Goal: Task Accomplishment & Management: Manage account settings

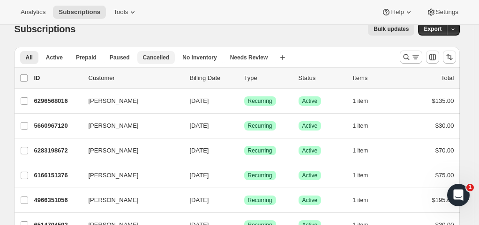
scroll to position [14, 0]
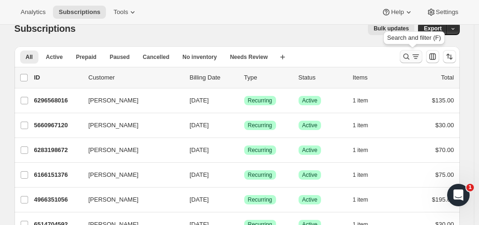
click at [408, 58] on icon "Search and filter results" at bounding box center [406, 57] width 6 height 6
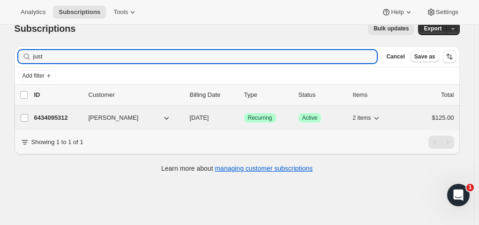
type input "just"
click at [181, 118] on div "[PERSON_NAME]" at bounding box center [136, 117] width 94 height 9
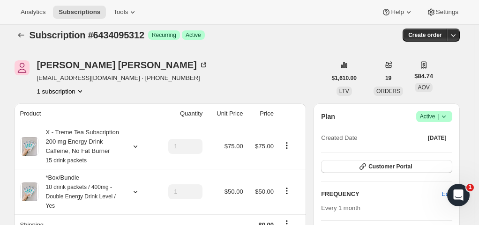
scroll to position [8, 0]
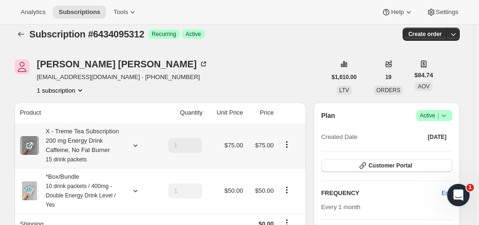
click at [290, 143] on icon "Product actions" at bounding box center [286, 144] width 9 height 9
click at [290, 162] on span "Edit box" at bounding box center [289, 162] width 22 height 7
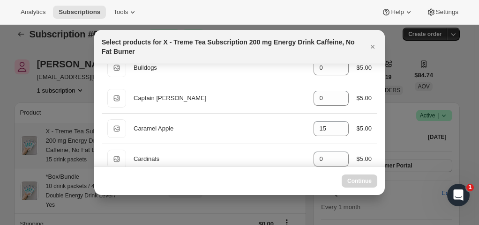
scroll to position [783, 0]
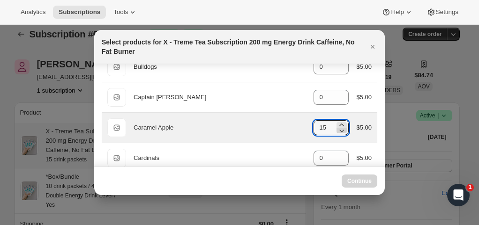
click at [337, 126] on icon ":re5:" at bounding box center [341, 130] width 9 height 9
click at [326, 122] on input "15" at bounding box center [323, 127] width 21 height 15
click at [337, 127] on icon ":re5:" at bounding box center [341, 130] width 9 height 9
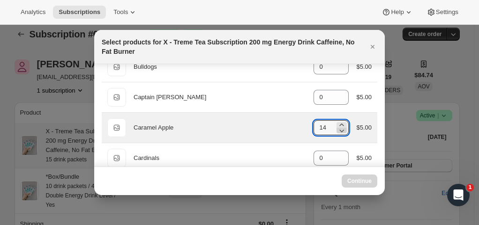
click at [337, 127] on icon ":re5:" at bounding box center [341, 130] width 9 height 9
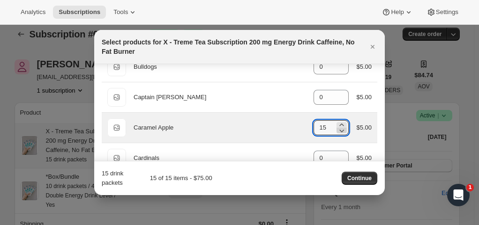
click at [340, 130] on icon ":re5:" at bounding box center [342, 131] width 5 height 3
type input "13"
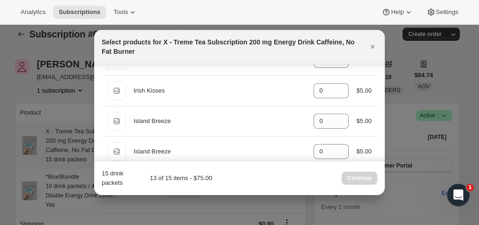
scroll to position [2107, 0]
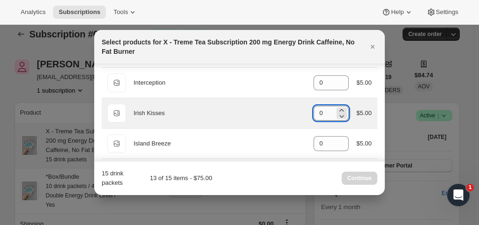
click at [322, 108] on input "0" at bounding box center [323, 113] width 21 height 15
click at [338, 106] on icon ":re5:" at bounding box center [341, 110] width 9 height 9
type input "2"
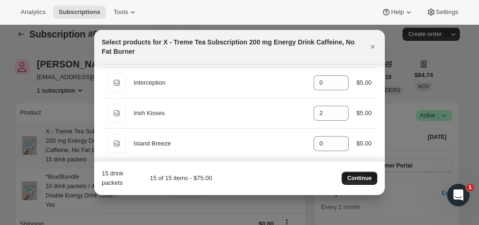
click at [352, 179] on span "Continue" at bounding box center [359, 178] width 24 height 7
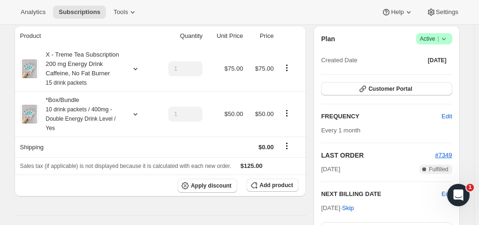
scroll to position [129, 0]
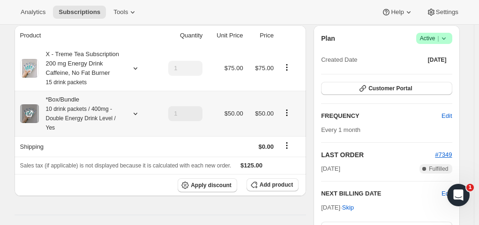
click at [287, 115] on icon "Product actions" at bounding box center [286, 112] width 9 height 9
click at [287, 132] on span "Edit box" at bounding box center [289, 131] width 22 height 7
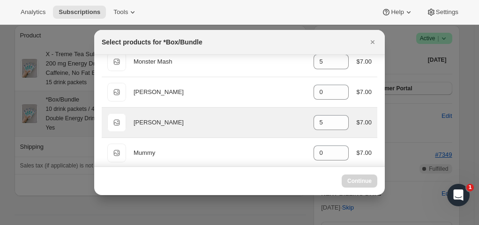
scroll to position [2758, 0]
click at [339, 116] on icon ":rmp:" at bounding box center [341, 120] width 9 height 9
click at [340, 122] on icon ":rmp:" at bounding box center [341, 126] width 9 height 9
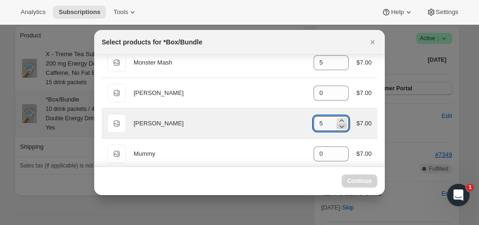
click at [340, 122] on icon ":rmp:" at bounding box center [341, 126] width 9 height 9
type input "5"
select select "gid://shopify/ProductVariant/44102868140240"
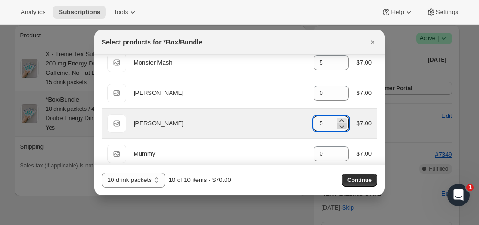
click at [340, 126] on icon ":rmp:" at bounding box center [342, 127] width 5 height 3
type input "2"
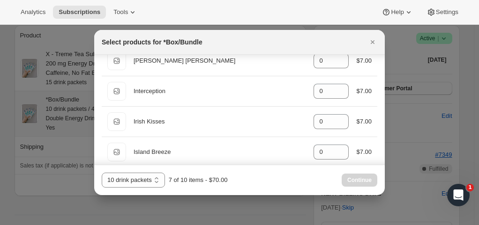
scroll to position [2089, 0]
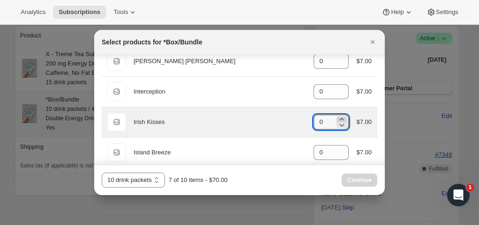
click at [338, 115] on icon ":rmp:" at bounding box center [341, 119] width 9 height 9
type input "3"
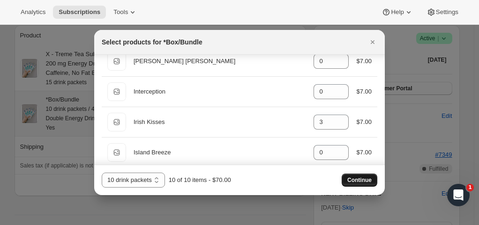
click at [357, 177] on button "Continue" at bounding box center [360, 180] width 36 height 13
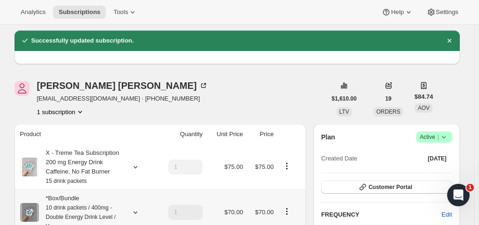
scroll to position [0, 0]
